Goal: Find contact information: Find contact information

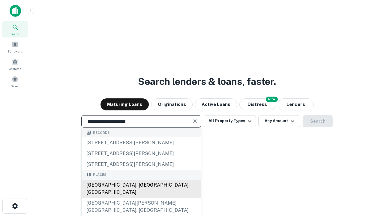
click at [142, 198] on div "[GEOGRAPHIC_DATA], [GEOGRAPHIC_DATA], [GEOGRAPHIC_DATA]" at bounding box center [141, 189] width 119 height 18
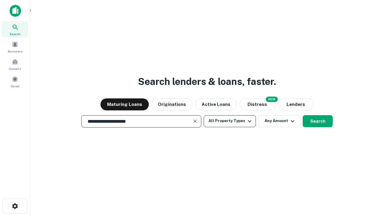
type input "**********"
click at [230, 121] on button "All Property Types" at bounding box center [230, 121] width 52 height 12
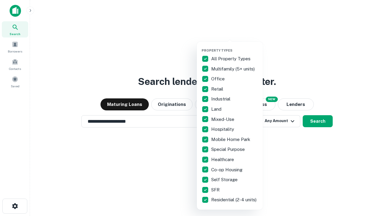
click at [235, 46] on button "button" at bounding box center [235, 46] width 66 height 0
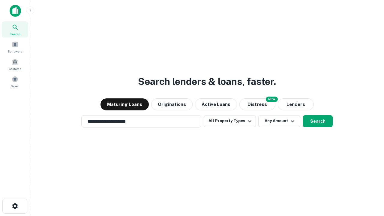
scroll to position [10, 0]
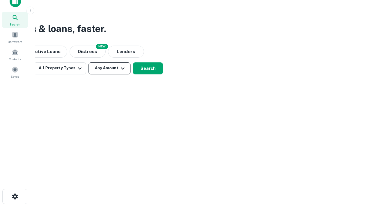
click at [108, 68] on button "Any Amount" at bounding box center [109, 68] width 42 height 12
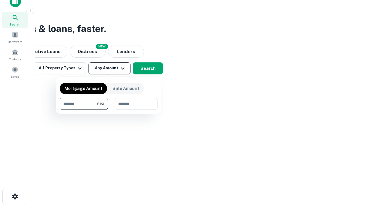
type input "*******"
click at [109, 110] on button "button" at bounding box center [109, 110] width 98 height 0
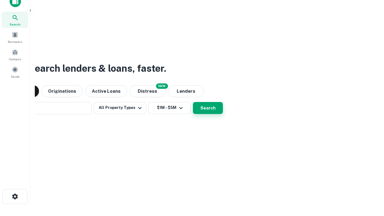
click at [193, 102] on button "Search" at bounding box center [208, 108] width 30 height 12
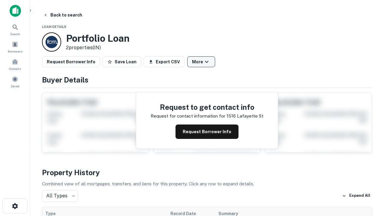
click at [194, 62] on button "More" at bounding box center [201, 61] width 28 height 11
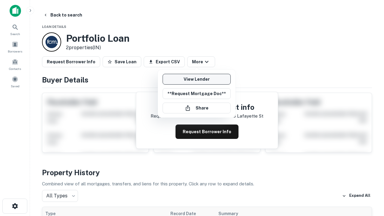
click at [194, 79] on link "View Lender" at bounding box center [197, 79] width 68 height 11
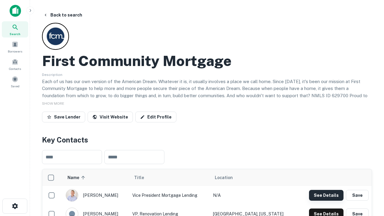
click at [327, 195] on button "See Details" at bounding box center [326, 195] width 34 height 11
click at [15, 206] on icon "button" at bounding box center [14, 205] width 7 height 7
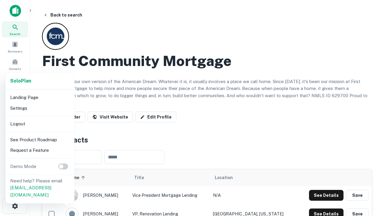
click at [40, 124] on li "Logout" at bounding box center [40, 123] width 64 height 11
